Goal: Task Accomplishment & Management: Manage account settings

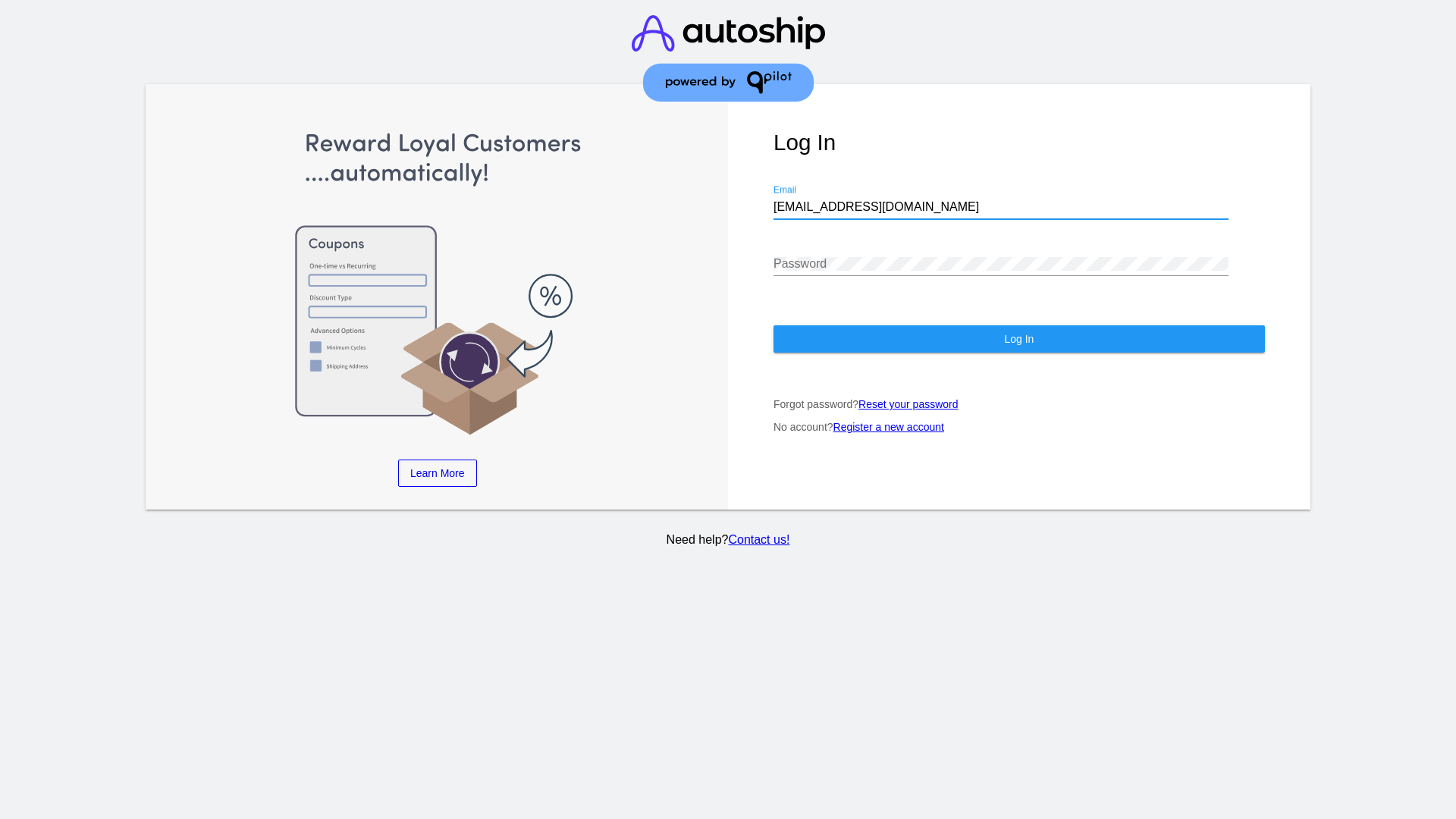
type input "[EMAIL_ADDRESS][DOMAIN_NAME]"
click at [1019, 339] on span "Log In" at bounding box center [1019, 339] width 30 height 12
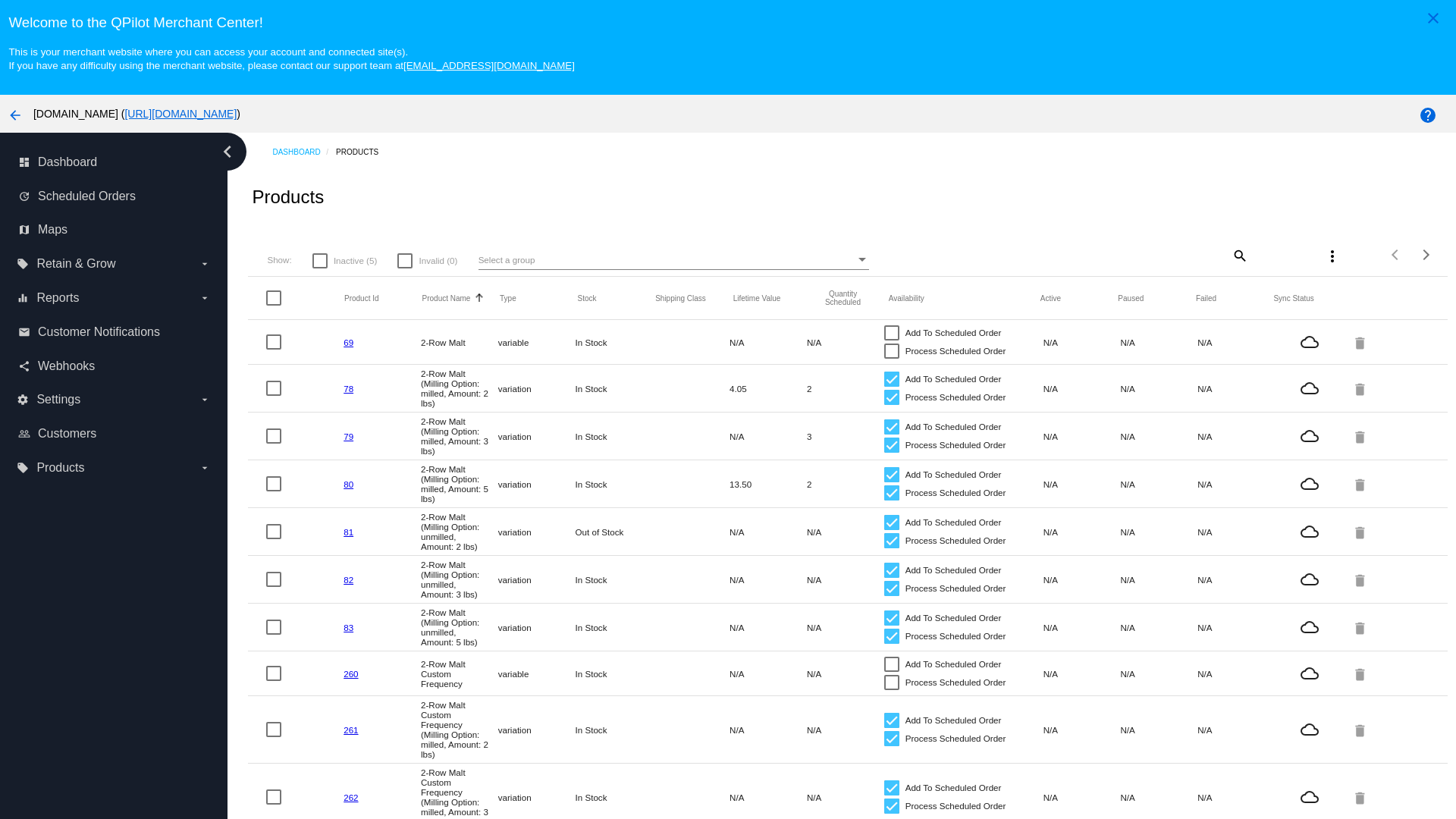
click at [344, 260] on span "Inactive (5)" at bounding box center [355, 261] width 43 height 18
click at [320, 269] on input "Inactive (5)" at bounding box center [319, 269] width 1 height 1
checkbox input "true"
click at [1239, 254] on mat-icon "search" at bounding box center [1240, 255] width 18 height 23
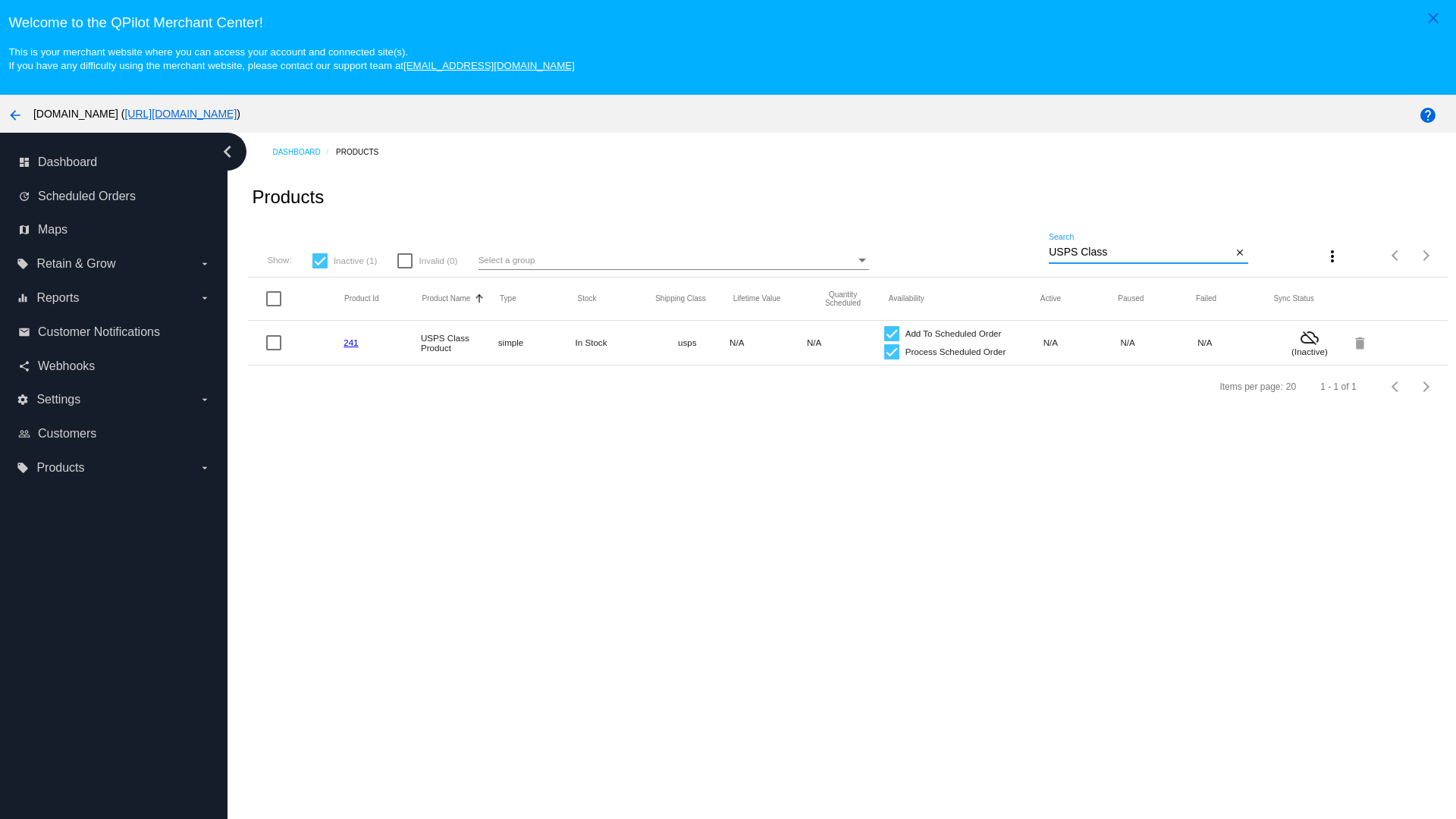
type input "Variable Enable"
